Goal: Navigation & Orientation: Find specific page/section

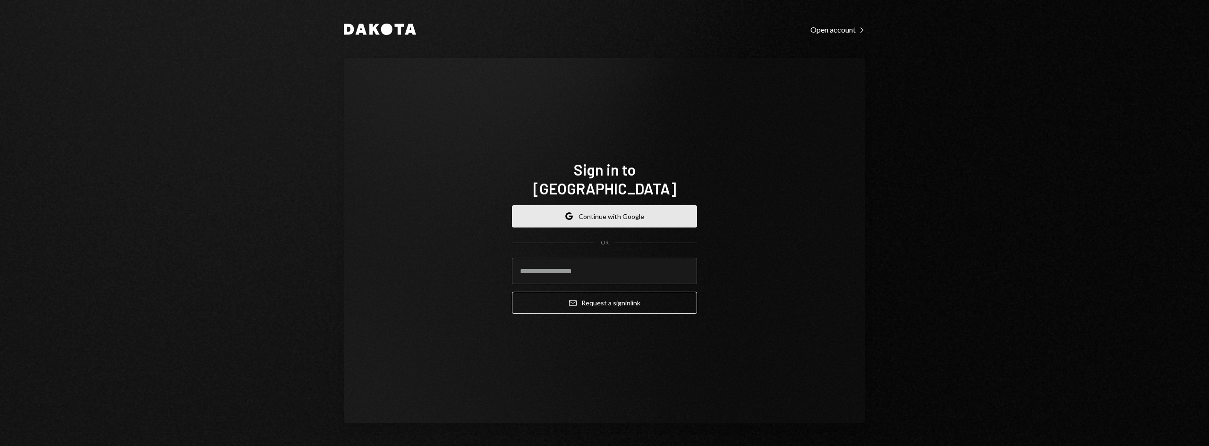
click at [639, 205] on button "Google Continue with Google" at bounding box center [604, 216] width 185 height 22
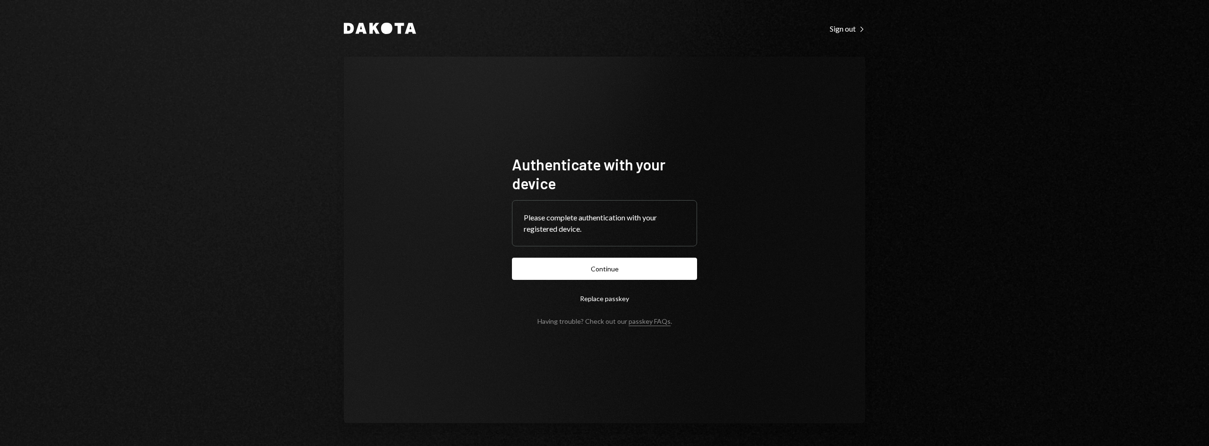
click at [532, 252] on form "Authenticate with your device Please complete authentication with your register…" at bounding box center [604, 240] width 185 height 170
click at [533, 268] on button "Continue" at bounding box center [604, 269] width 185 height 22
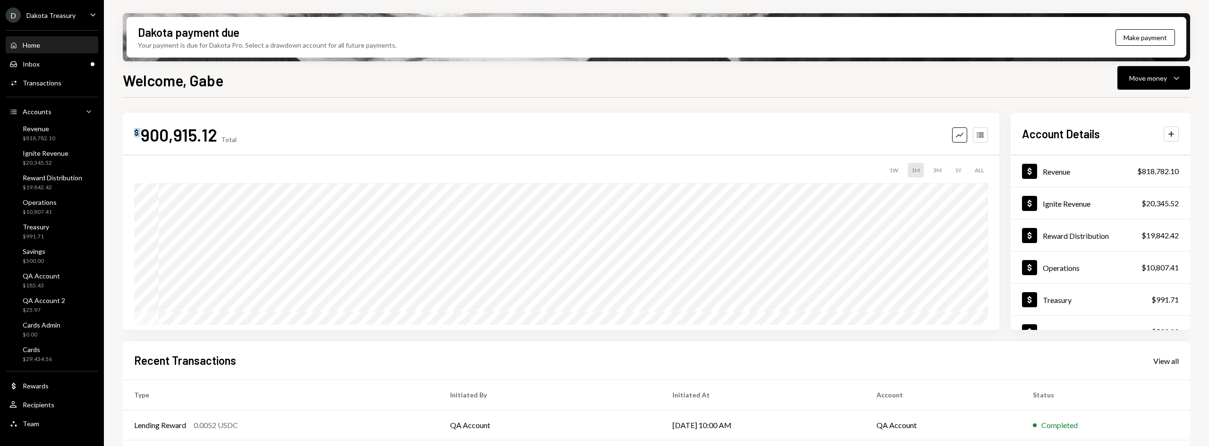
drag, startPoint x: 313, startPoint y: 97, endPoint x: 115, endPoint y: 107, distance: 198.1
click at [161, 119] on div "Welcome, Gabe Move money Caret Down $ 900,915.12 Total Graph Accounts 1W 1M 3M …" at bounding box center [656, 285] width 1067 height 433
click at [48, 135] on div "$818,782.10" at bounding box center [39, 139] width 33 height 8
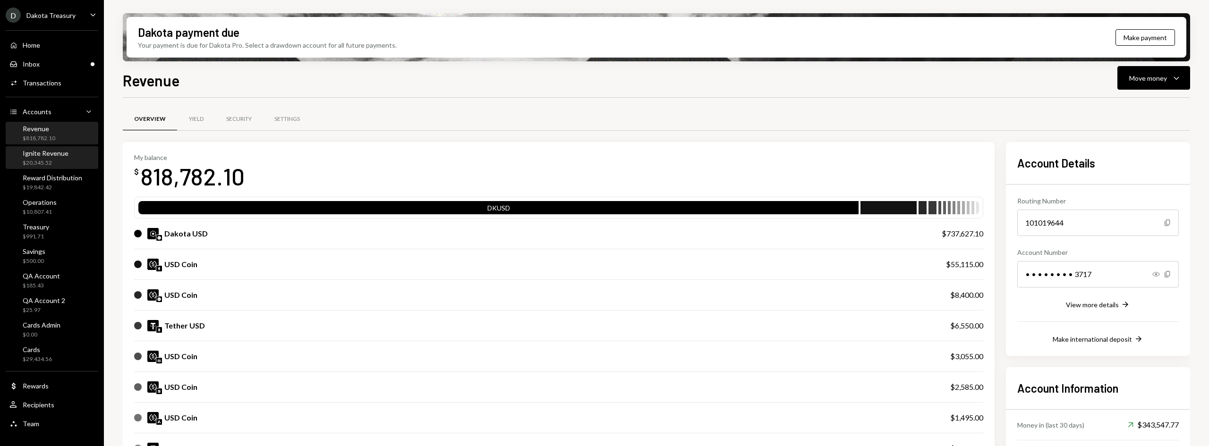
click at [69, 159] on div "Ignite Revenue $20,345.52" at bounding box center [51, 158] width 85 height 18
